Goal: Information Seeking & Learning: Learn about a topic

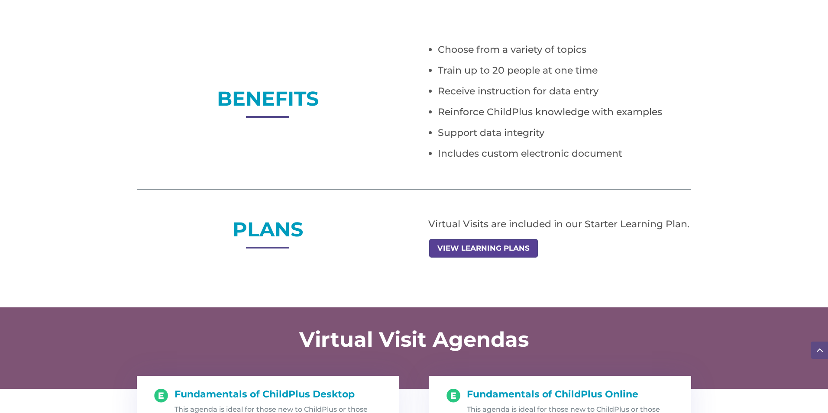
scroll to position [589, 0]
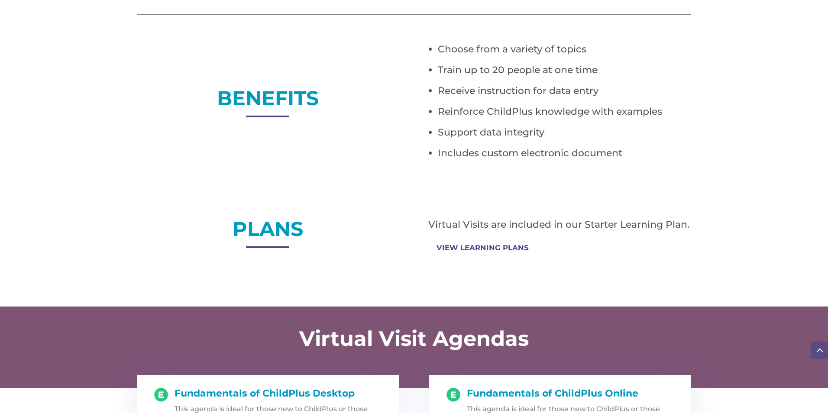
click at [463, 246] on link "VIEW LEARNING PLANS" at bounding box center [482, 247] width 107 height 17
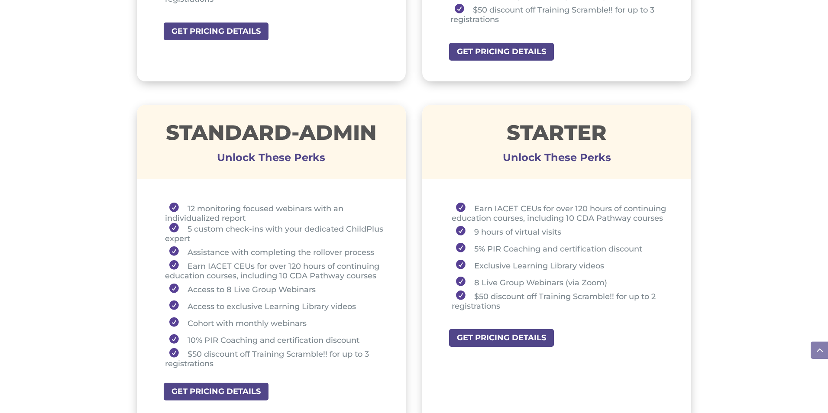
scroll to position [589, 0]
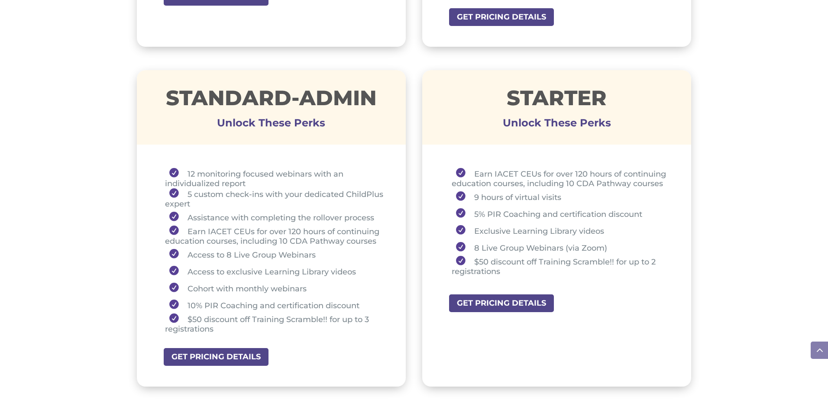
click at [412, 204] on div "STANDARD-ADMIN Unlock These Perks 12 monitoring focused webinars with an indivi…" at bounding box center [414, 228] width 554 height 340
click at [410, 232] on div "STANDARD-ADMIN Unlock These Perks 12 monitoring focused webinars with an indivi…" at bounding box center [414, 228] width 554 height 340
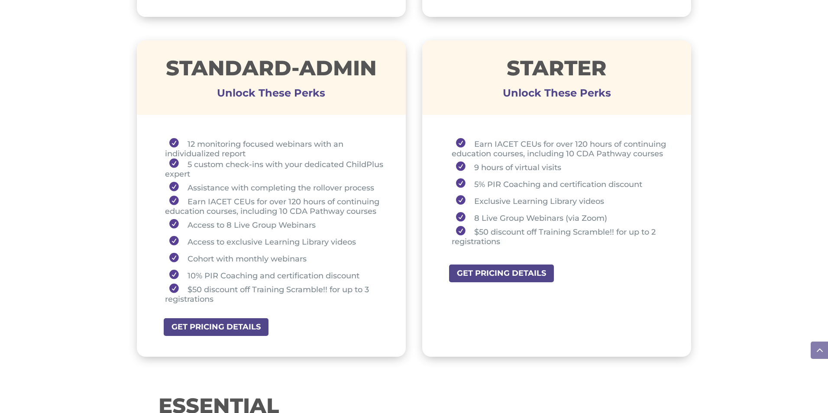
scroll to position [619, 0]
click at [476, 271] on link "GET PRICING DETAILS" at bounding box center [504, 272] width 112 height 19
